Goal: Information Seeking & Learning: Learn about a topic

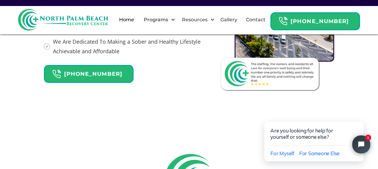
scroll to position [811, 0]
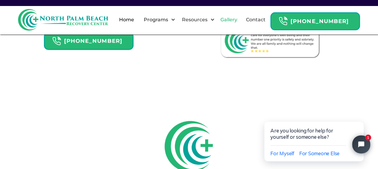
click at [238, 17] on link "Gallery" at bounding box center [229, 19] width 24 height 19
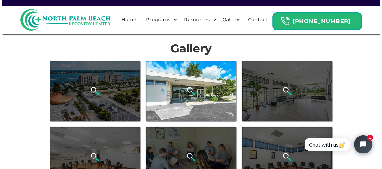
scroll to position [30, 0]
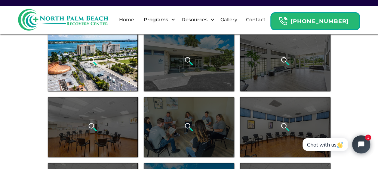
click at [127, 71] on div "open lightbox" at bounding box center [93, 61] width 90 height 60
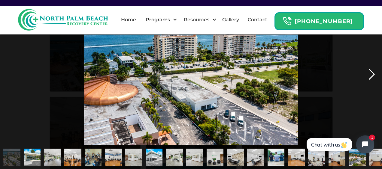
click at [369, 75] on div "next image" at bounding box center [372, 74] width 20 height 142
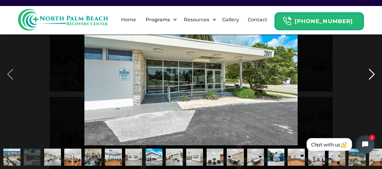
click at [370, 75] on div "next image" at bounding box center [372, 74] width 20 height 142
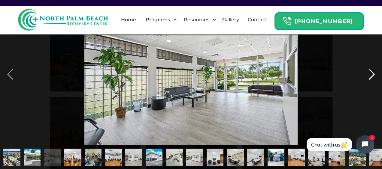
click at [370, 75] on div "next image" at bounding box center [372, 74] width 20 height 142
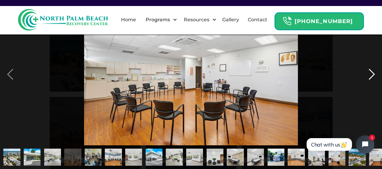
click at [370, 75] on div "next image" at bounding box center [372, 74] width 20 height 142
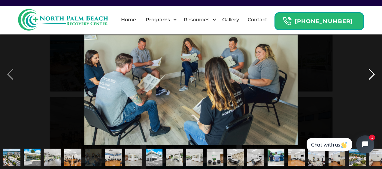
click at [371, 76] on div "next image" at bounding box center [372, 74] width 20 height 142
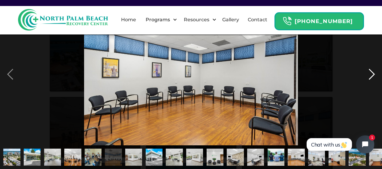
click at [371, 76] on div "next image" at bounding box center [372, 74] width 20 height 142
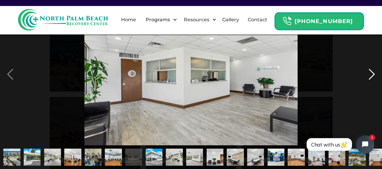
click at [371, 76] on div "next image" at bounding box center [372, 74] width 20 height 142
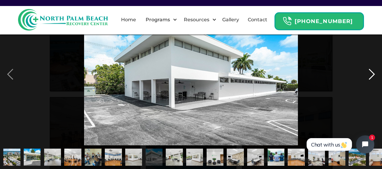
click at [371, 76] on div "next image" at bounding box center [372, 74] width 20 height 142
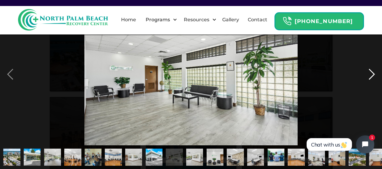
click at [371, 76] on div "next image" at bounding box center [372, 74] width 20 height 142
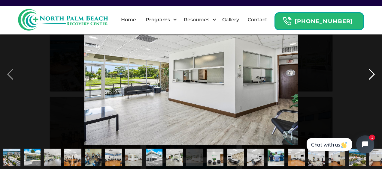
click at [371, 76] on div "next image" at bounding box center [372, 74] width 20 height 142
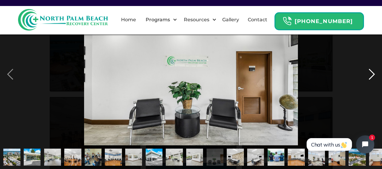
click at [371, 76] on div "next image" at bounding box center [372, 74] width 20 height 142
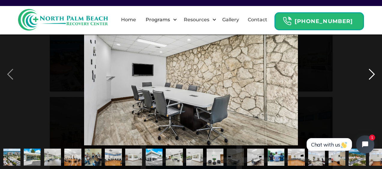
click at [371, 76] on div "next image" at bounding box center [372, 74] width 20 height 142
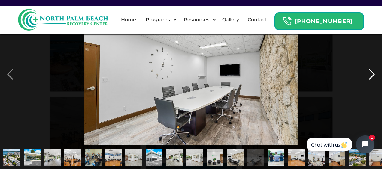
click at [371, 76] on div "next image" at bounding box center [372, 74] width 20 height 142
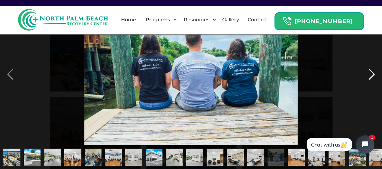
click at [371, 76] on div "next image" at bounding box center [372, 74] width 20 height 142
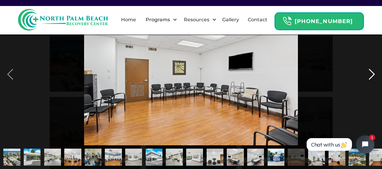
click at [371, 76] on div "next image" at bounding box center [372, 74] width 20 height 142
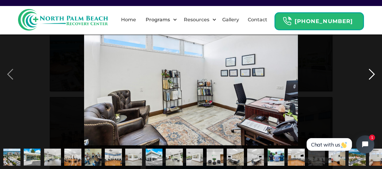
click at [371, 76] on div "next image" at bounding box center [372, 74] width 20 height 142
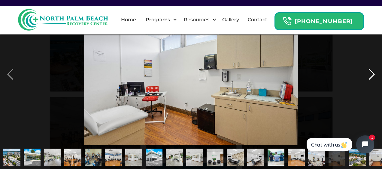
click at [371, 76] on div "next image" at bounding box center [372, 74] width 20 height 142
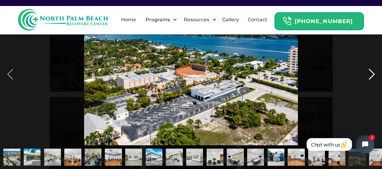
click at [372, 75] on div "next image" at bounding box center [372, 74] width 20 height 142
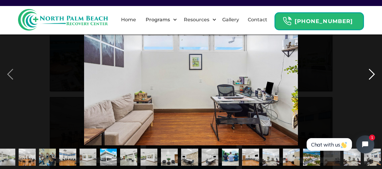
scroll to position [0, 48]
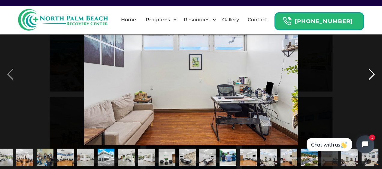
click at [372, 75] on div "next image" at bounding box center [372, 74] width 20 height 142
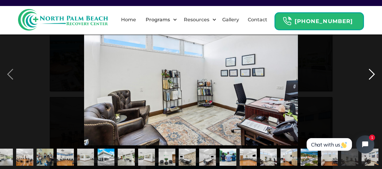
click at [372, 75] on div "next image" at bounding box center [372, 74] width 20 height 142
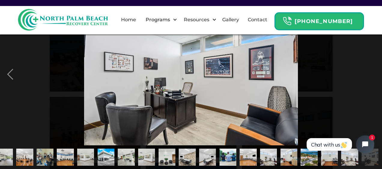
click at [372, 75] on div "next image" at bounding box center [372, 74] width 20 height 142
